Goal: Book appointment/travel/reservation

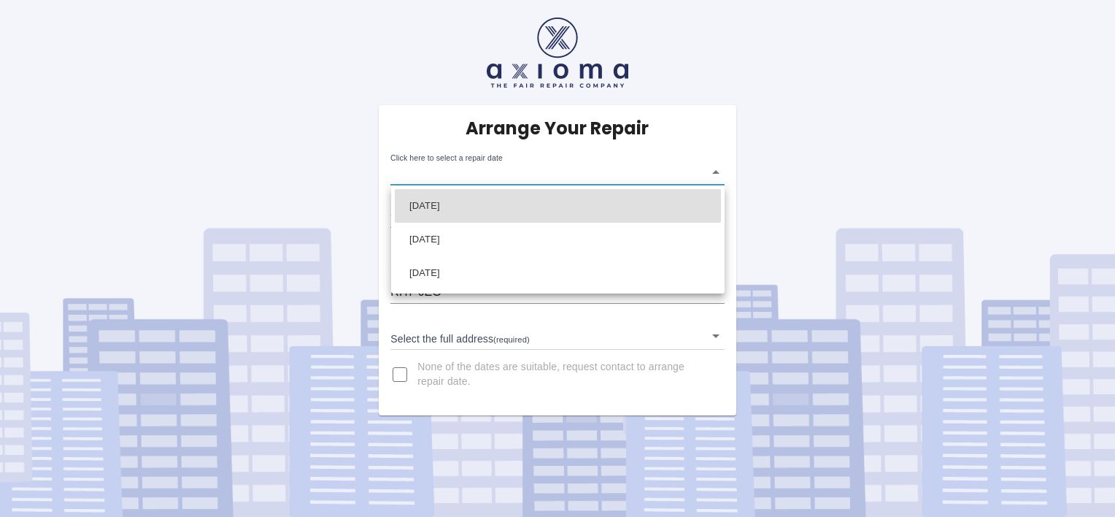
click at [715, 173] on body "Arrange Your Repair Click here to select a repair date ​ Phone Number   * 07470…" at bounding box center [557, 258] width 1115 height 517
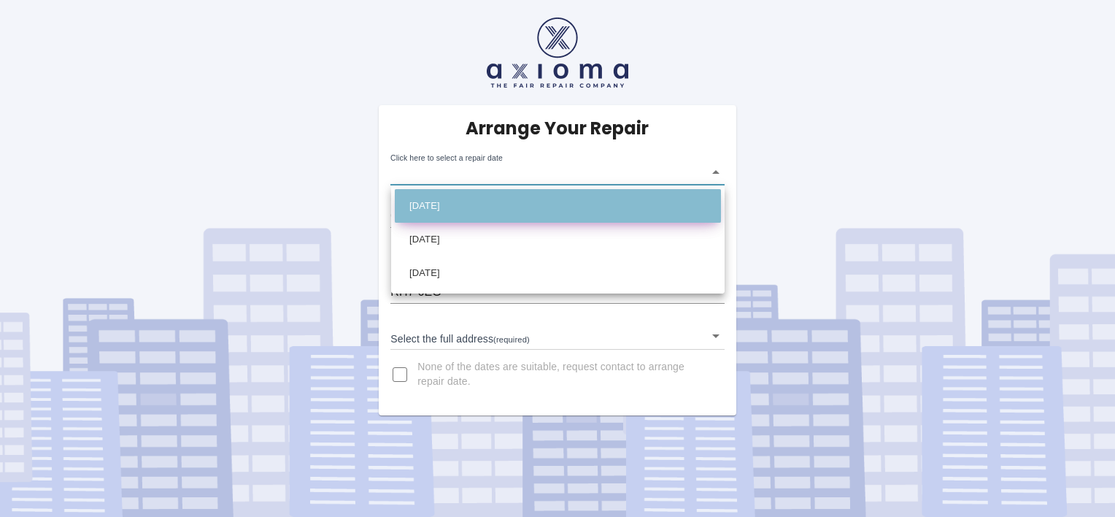
click at [640, 206] on li "Mon Sep 15 2025" at bounding box center [558, 206] width 326 height 34
type input "2025-09-15T00:00:00.000Z"
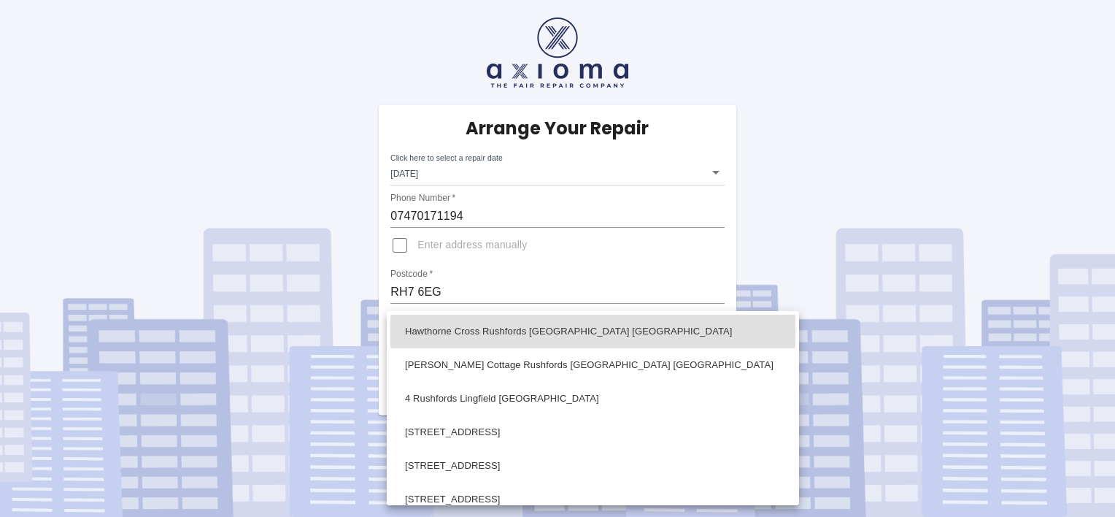
click at [714, 339] on body "Arrange Your Repair Click here to select a repair date Mon Sep 15 2025 2025-09-…" at bounding box center [557, 258] width 1115 height 517
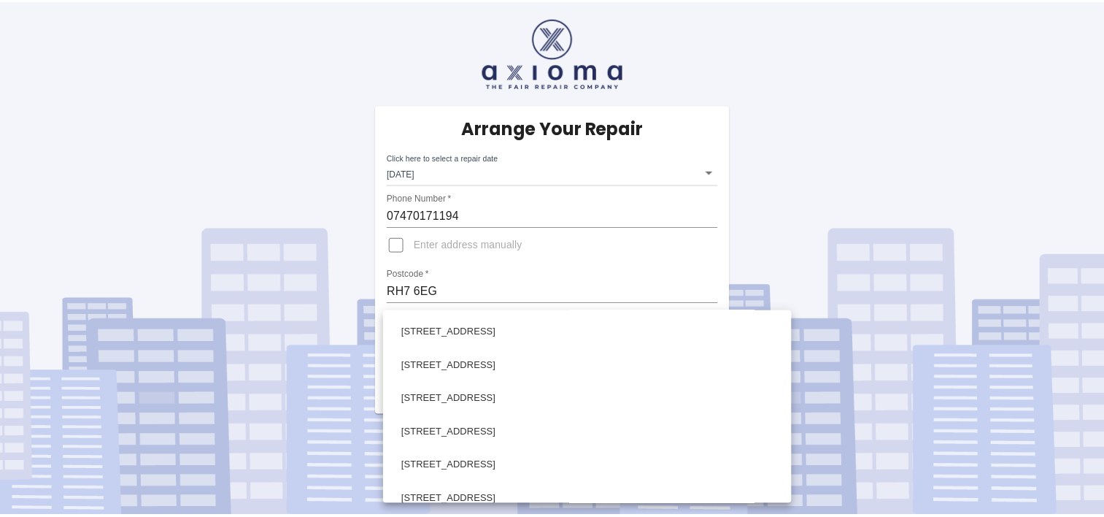
scroll to position [396, 0]
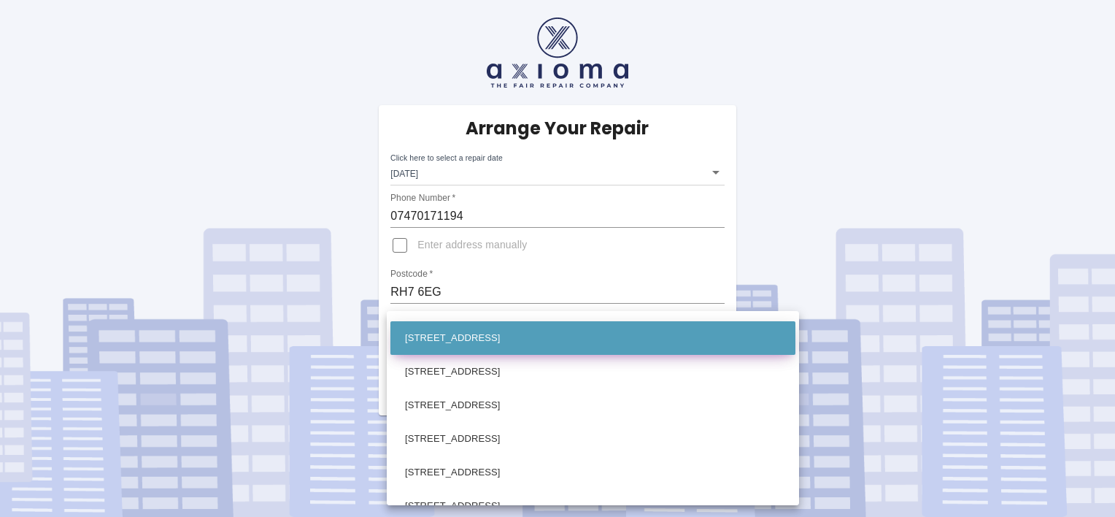
click at [526, 342] on li "22 Rushfords Lingfield Surrey" at bounding box center [592, 338] width 405 height 34
type input "22 Rushfords Lingfield Surrey"
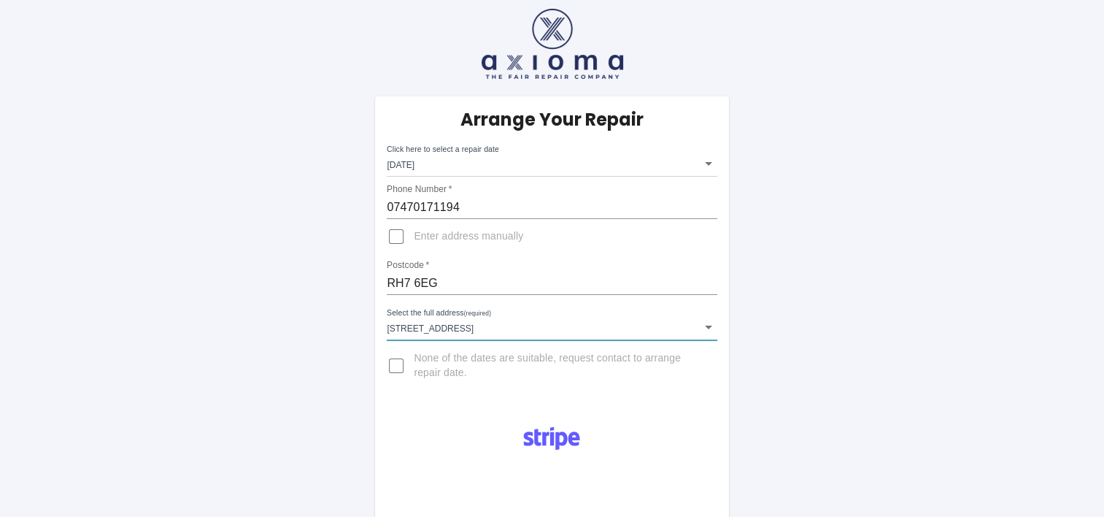
scroll to position [0, 0]
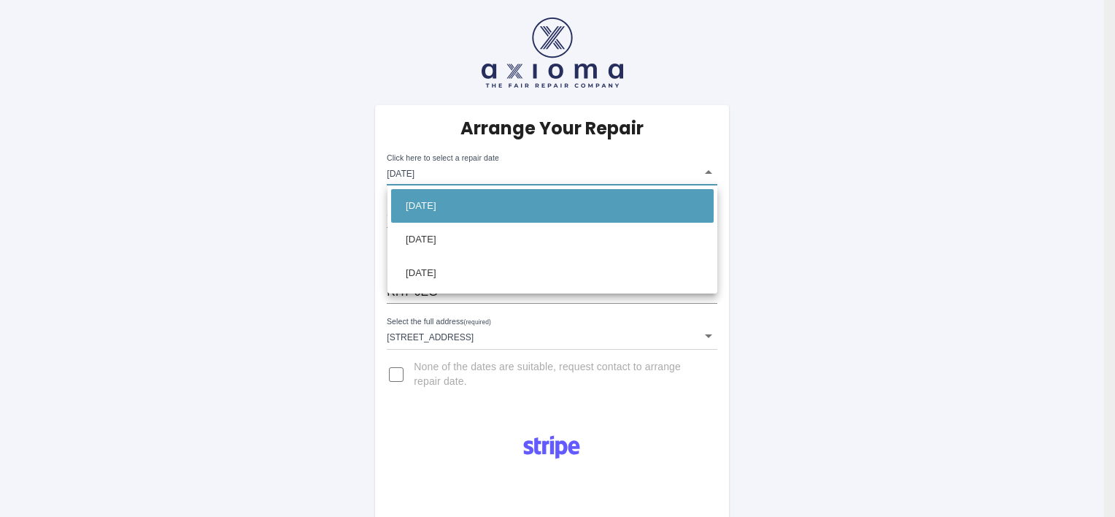
click at [709, 170] on div at bounding box center [557, 258] width 1115 height 517
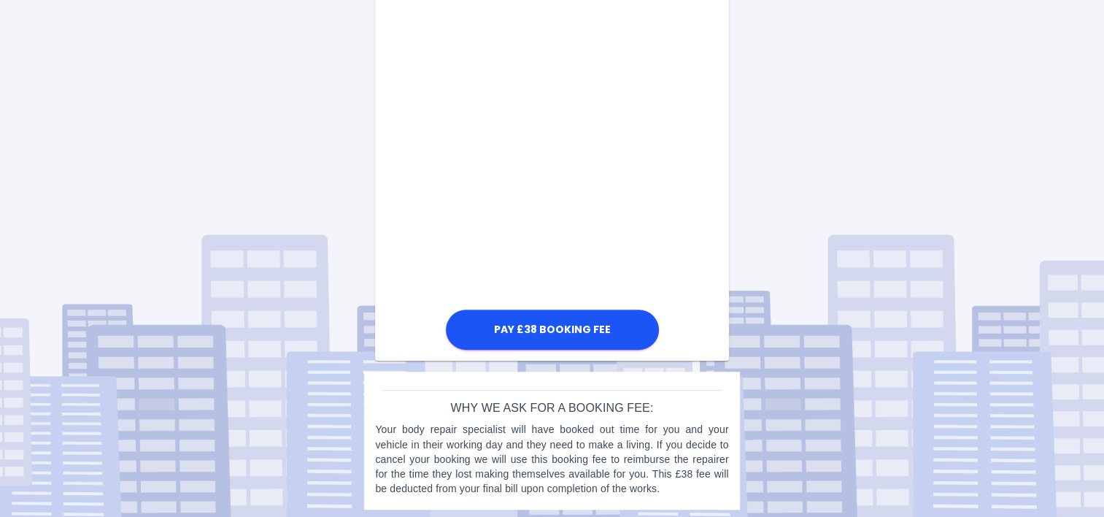
scroll to position [794, 0]
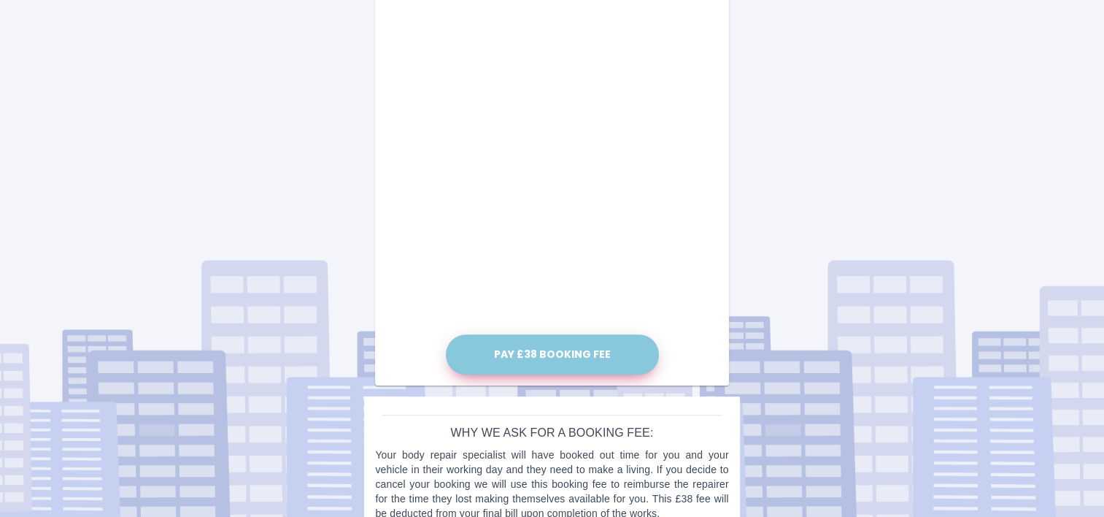
click at [626, 334] on button "Pay £38 Booking Fee" at bounding box center [552, 354] width 213 height 40
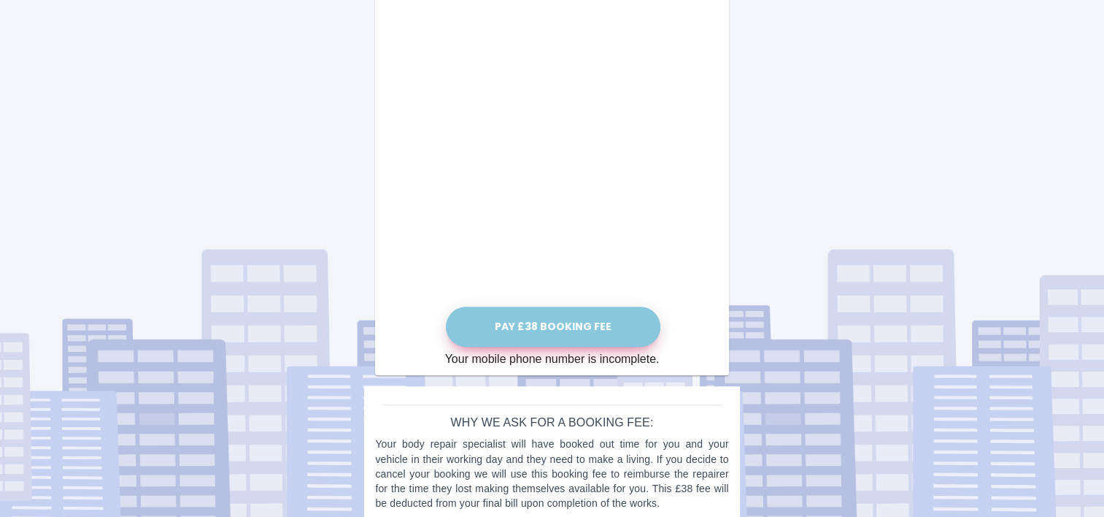
click at [548, 320] on button "Pay £38 Booking Fee" at bounding box center [553, 326] width 215 height 40
